Goal: Task Accomplishment & Management: Use online tool/utility

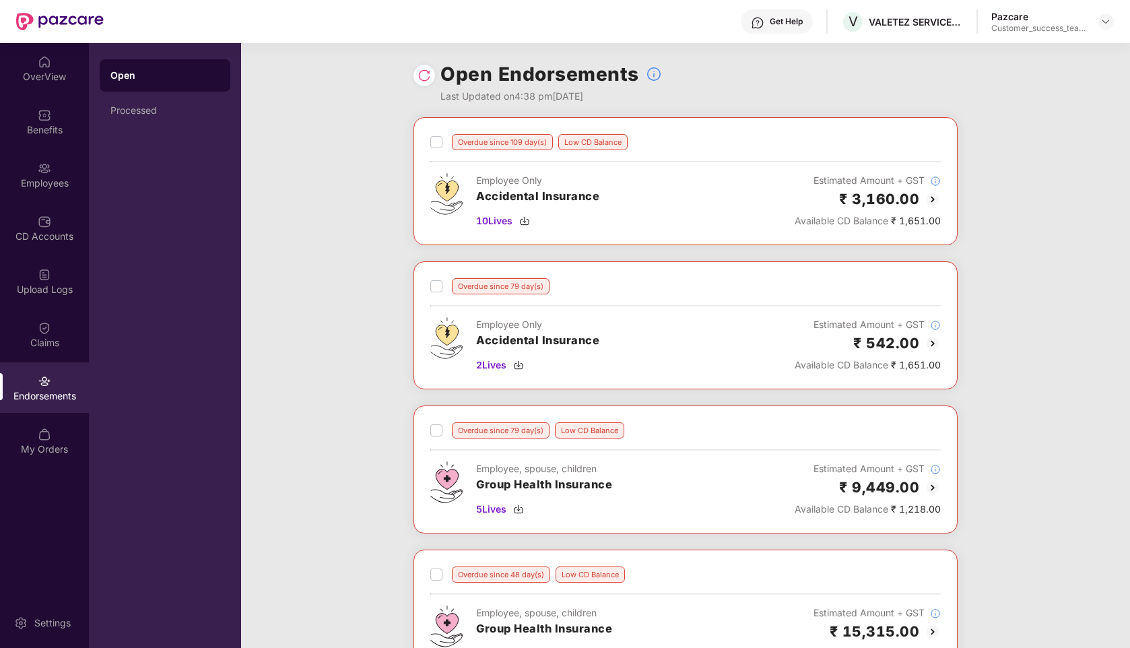
click at [1110, 18] on div at bounding box center [1105, 21] width 16 height 16
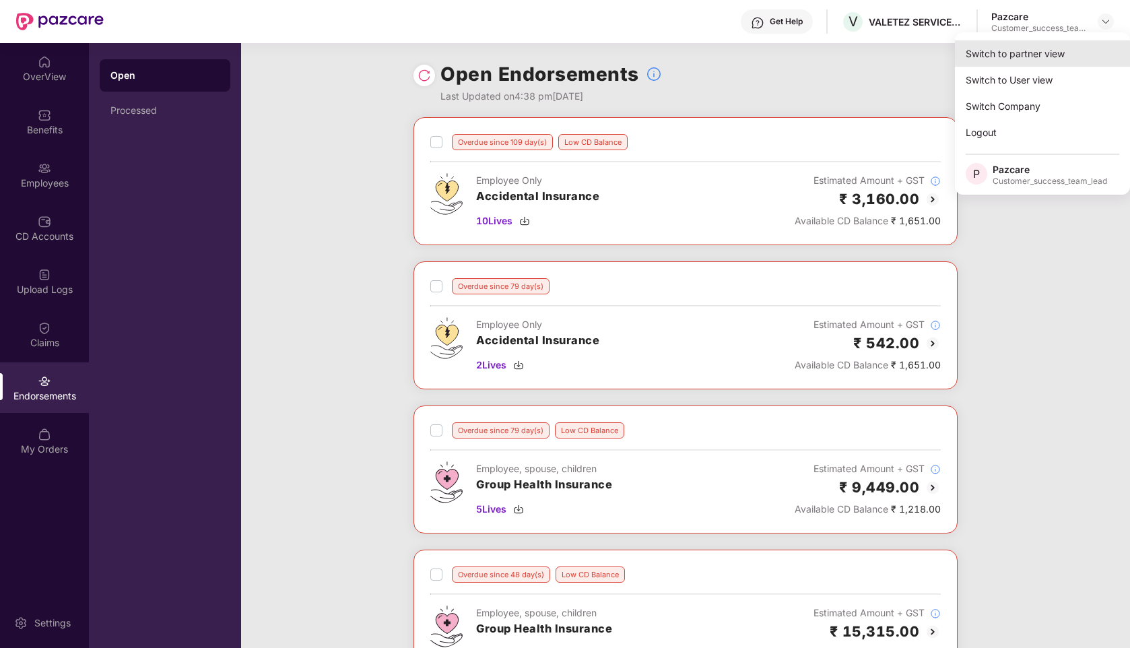
click at [1025, 45] on div "Switch to partner view" at bounding box center [1042, 53] width 175 height 26
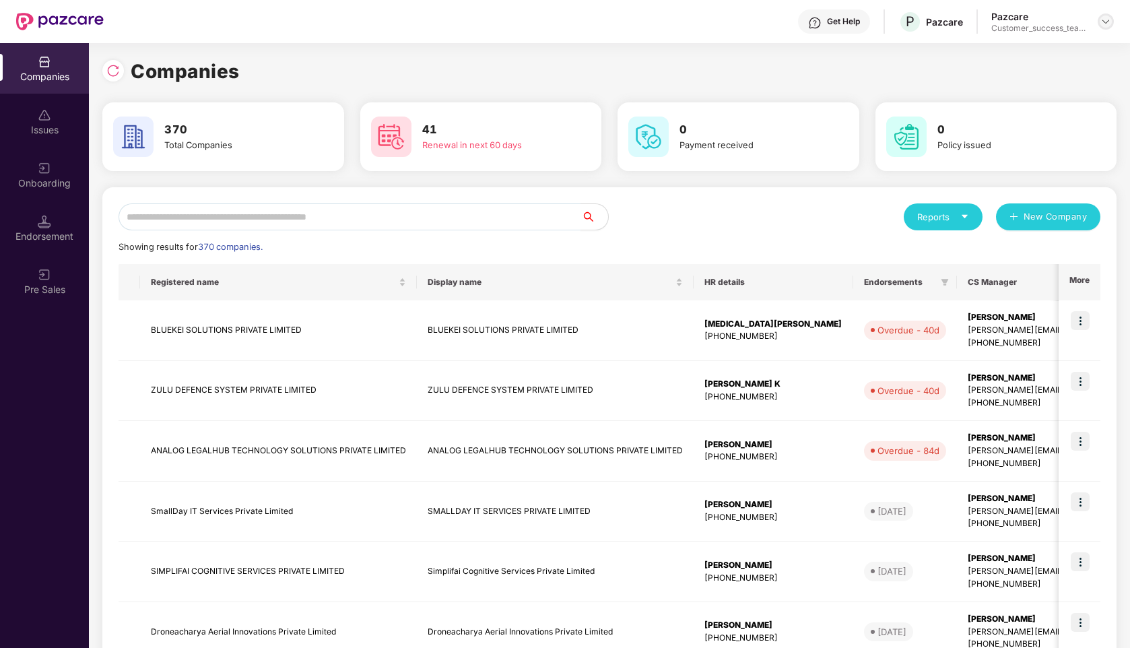
click at [1104, 16] on img at bounding box center [1105, 21] width 11 height 11
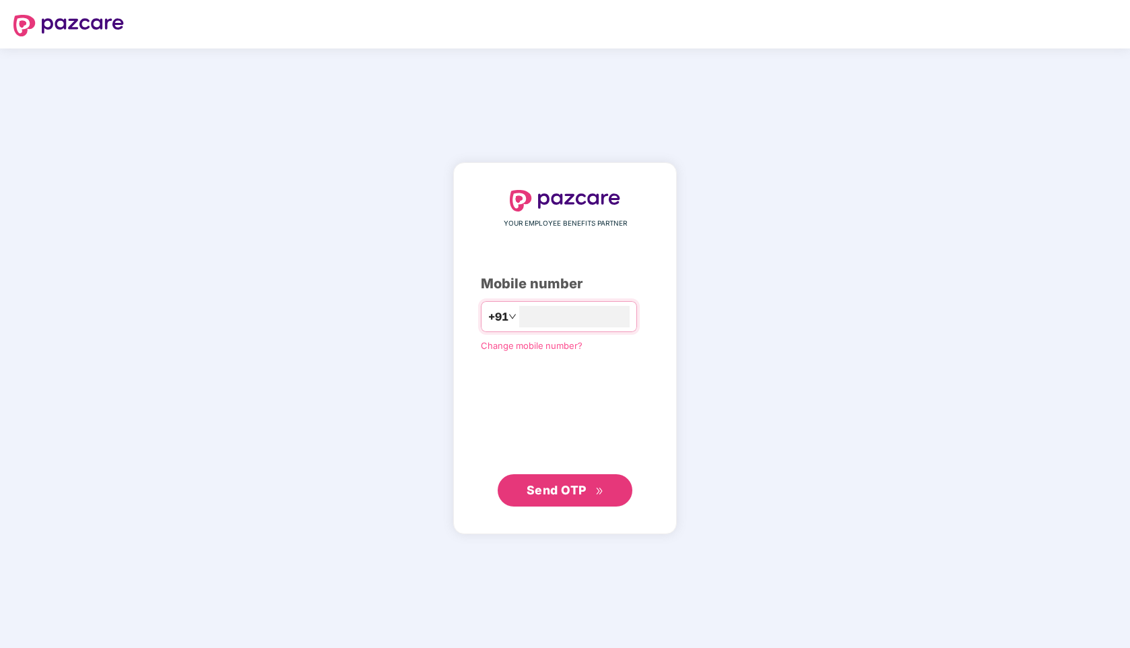
type input "**********"
click at [560, 484] on span "Send OTP" at bounding box center [556, 490] width 60 height 14
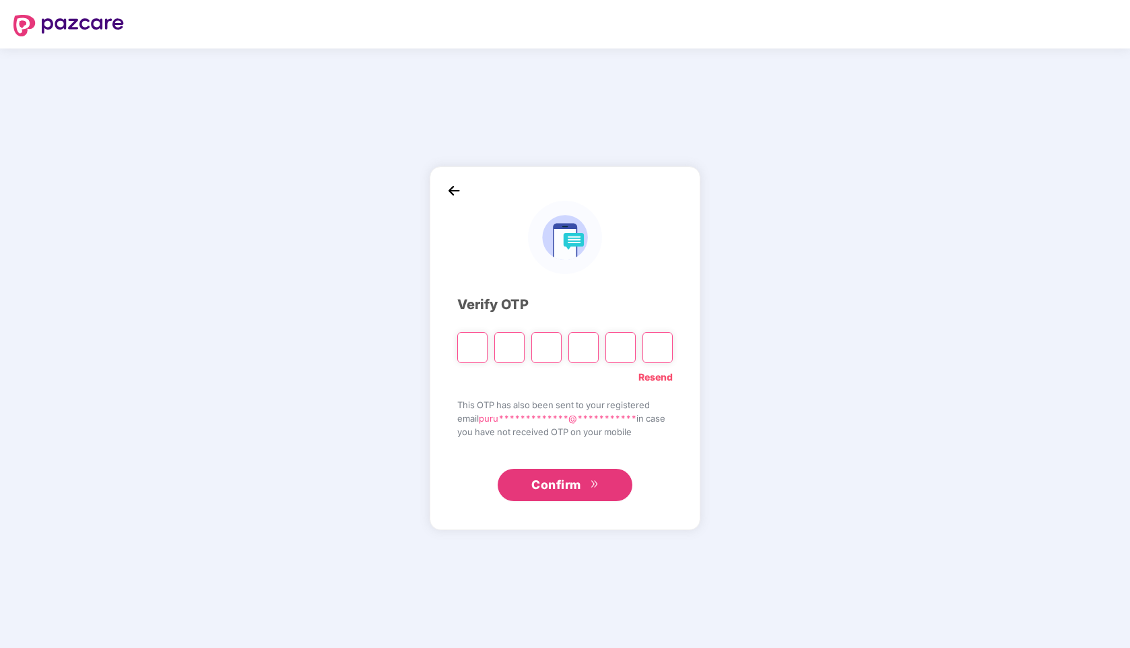
type input "*"
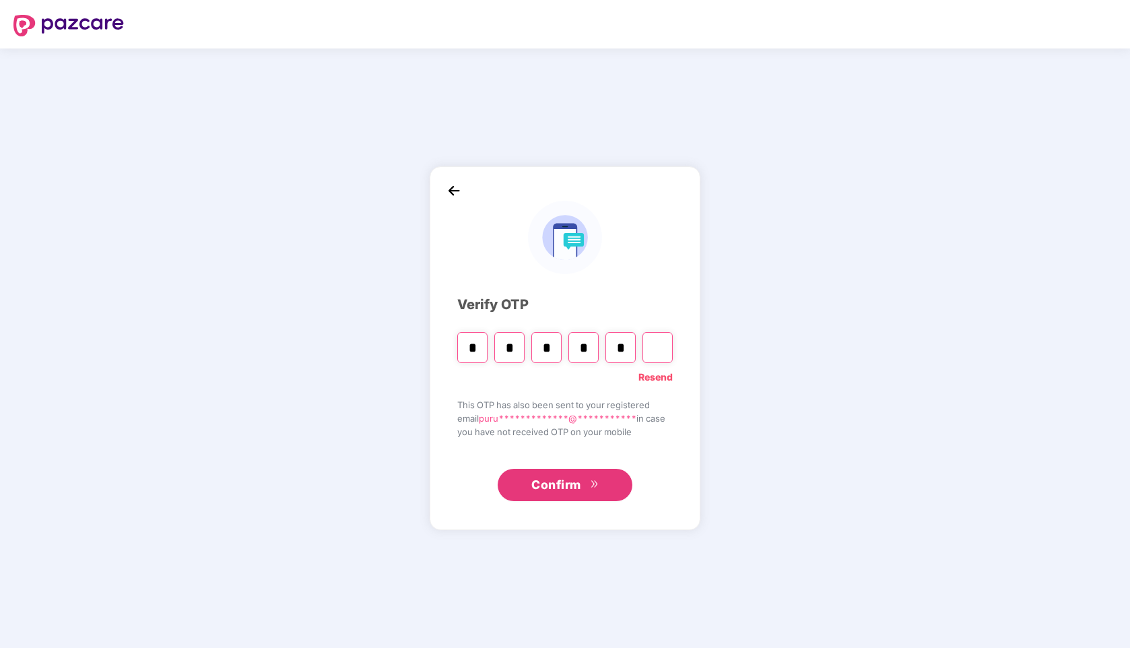
type input "*"
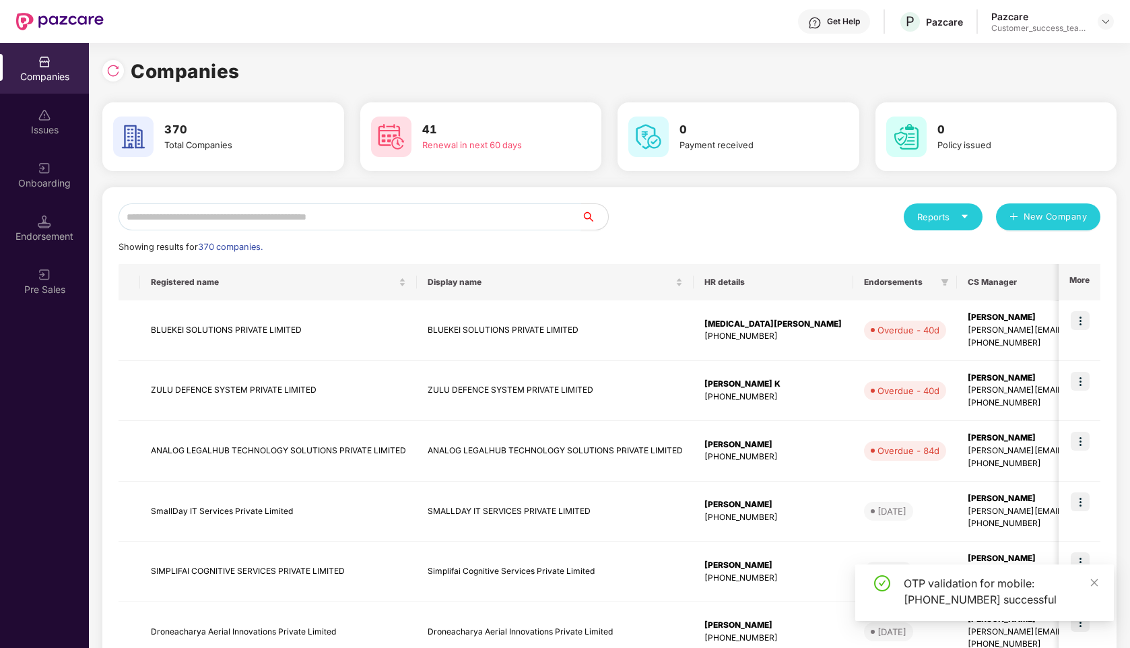
click at [302, 215] on input "text" at bounding box center [349, 216] width 463 height 27
type input "*"
click at [1107, 14] on div at bounding box center [1105, 21] width 16 height 16
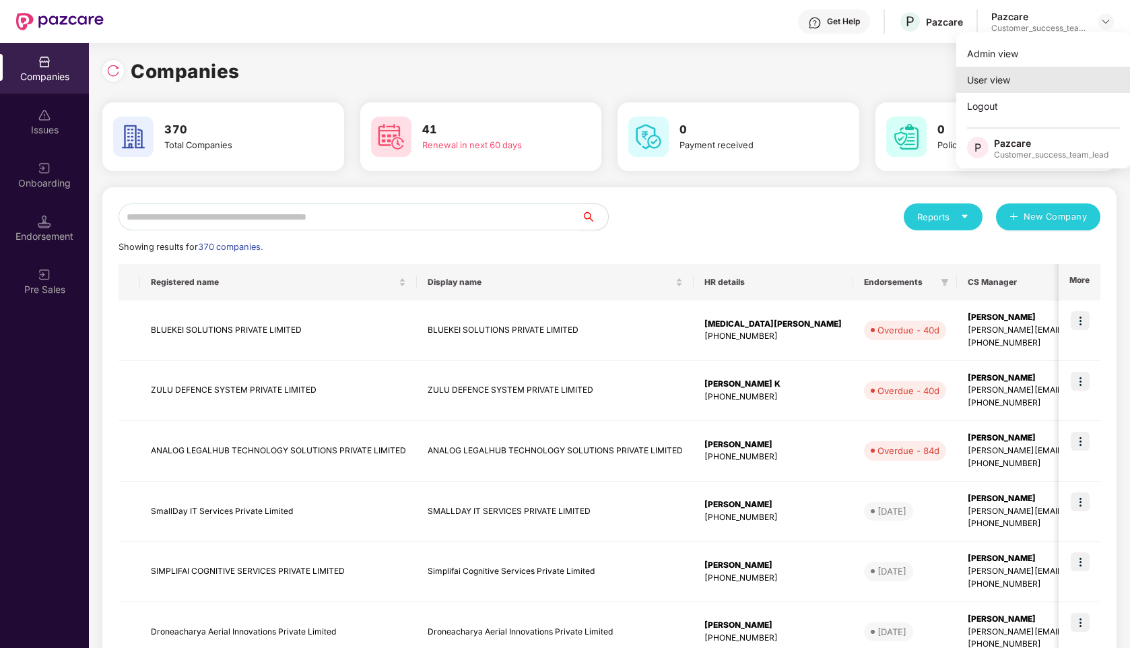
click at [1017, 74] on div "User view" at bounding box center [1043, 80] width 175 height 26
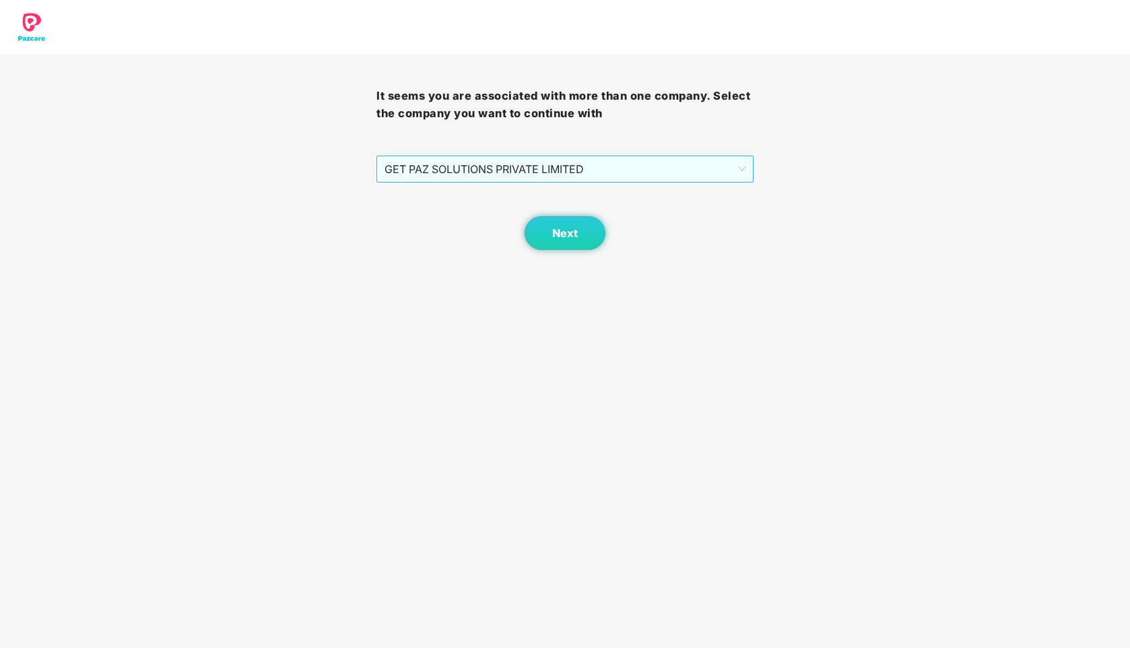
click at [615, 172] on span "GET PAZ SOLUTIONS PRIVATE LIMITED" at bounding box center [564, 169] width 360 height 26
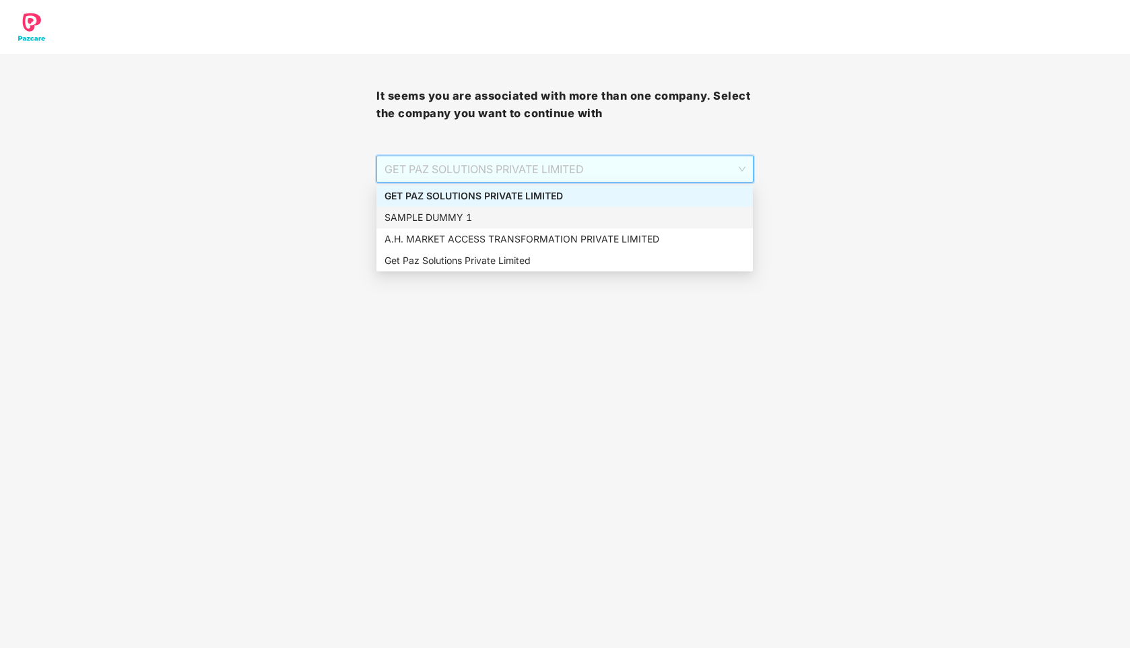
click at [475, 220] on div "SAMPLE DUMMY 1" at bounding box center [564, 217] width 360 height 15
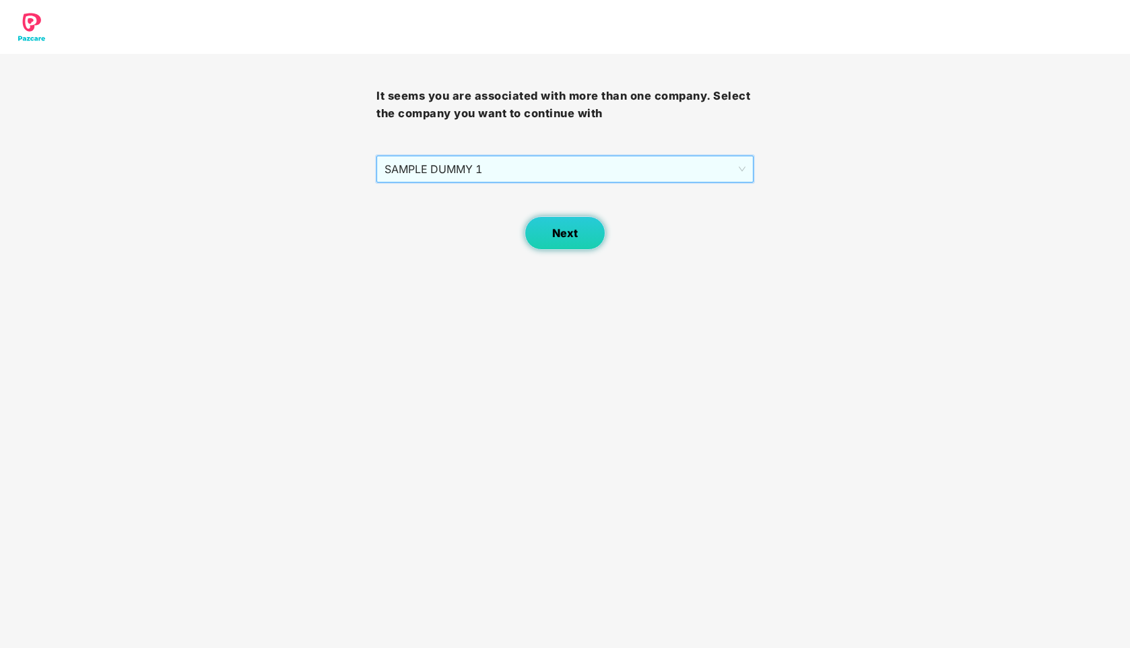
click at [531, 233] on button "Next" at bounding box center [564, 233] width 81 height 34
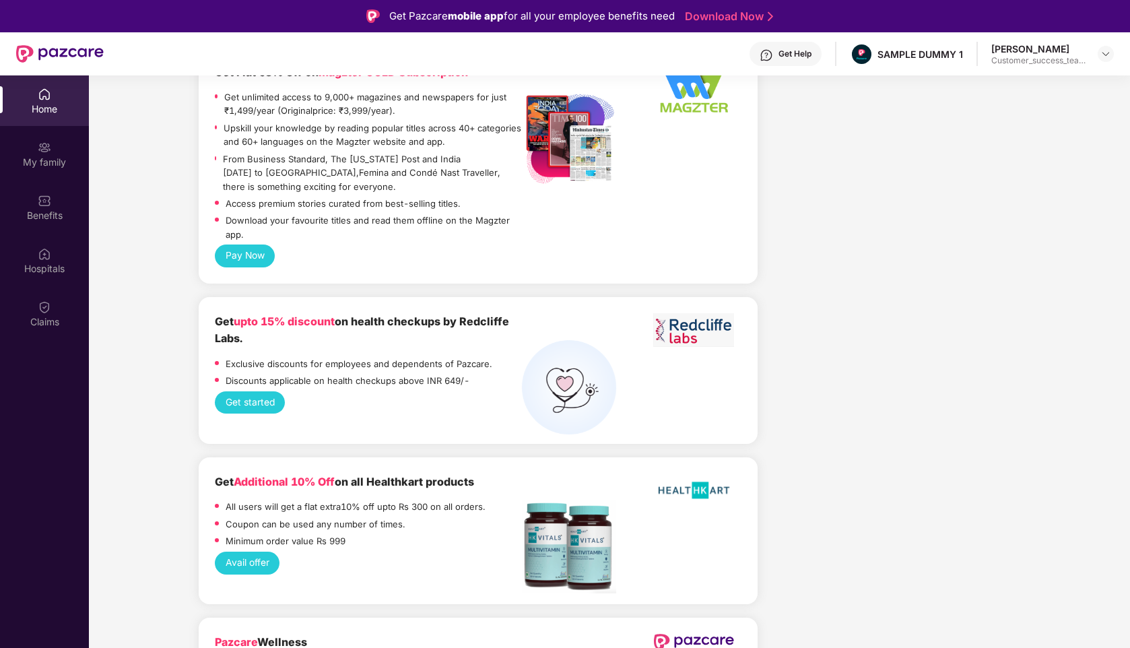
scroll to position [75, 0]
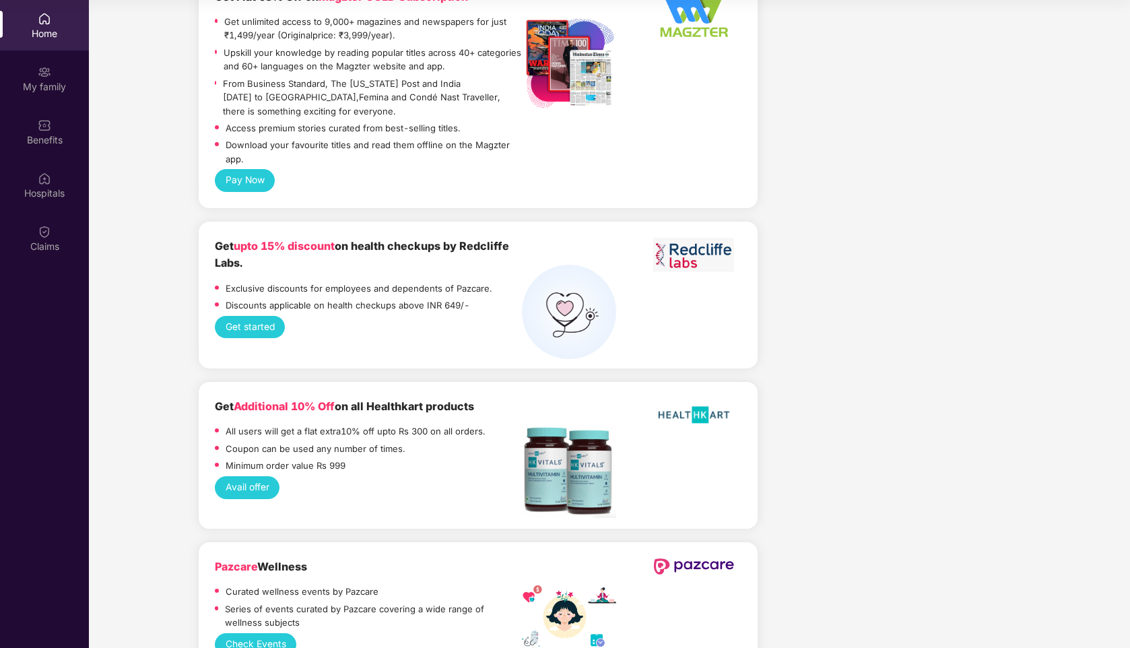
click at [250, 633] on button "Check Events" at bounding box center [256, 644] width 82 height 23
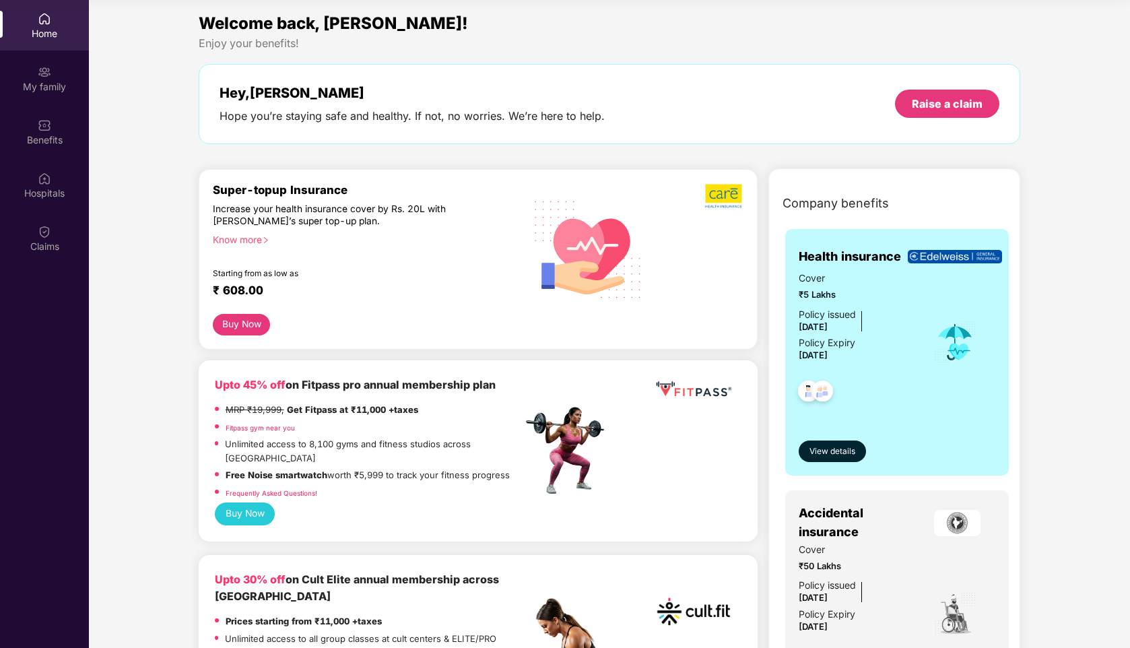
scroll to position [0, 0]
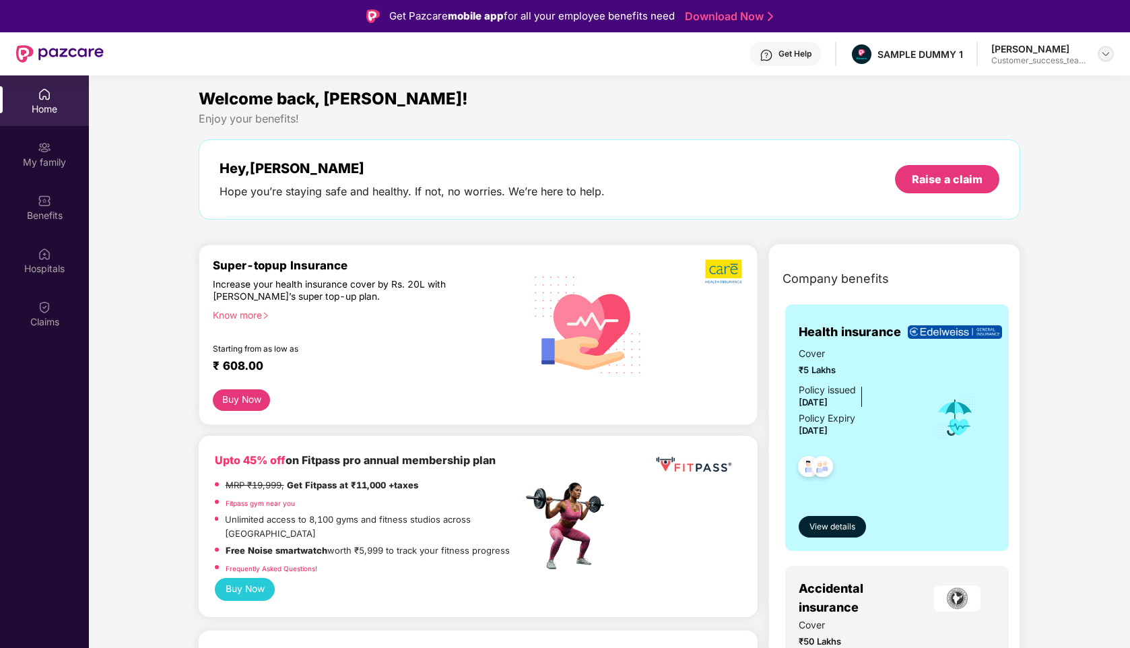
click at [1108, 50] on img at bounding box center [1105, 53] width 11 height 11
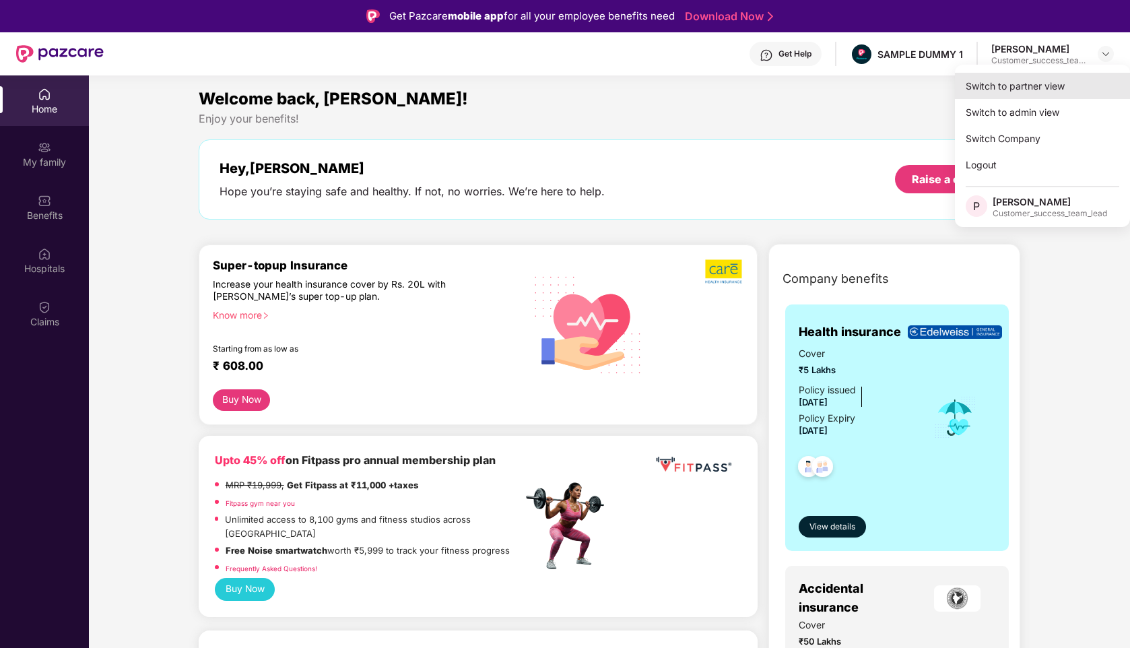
click at [1019, 86] on div "Switch to partner view" at bounding box center [1042, 86] width 175 height 26
